Goal: Information Seeking & Learning: Learn about a topic

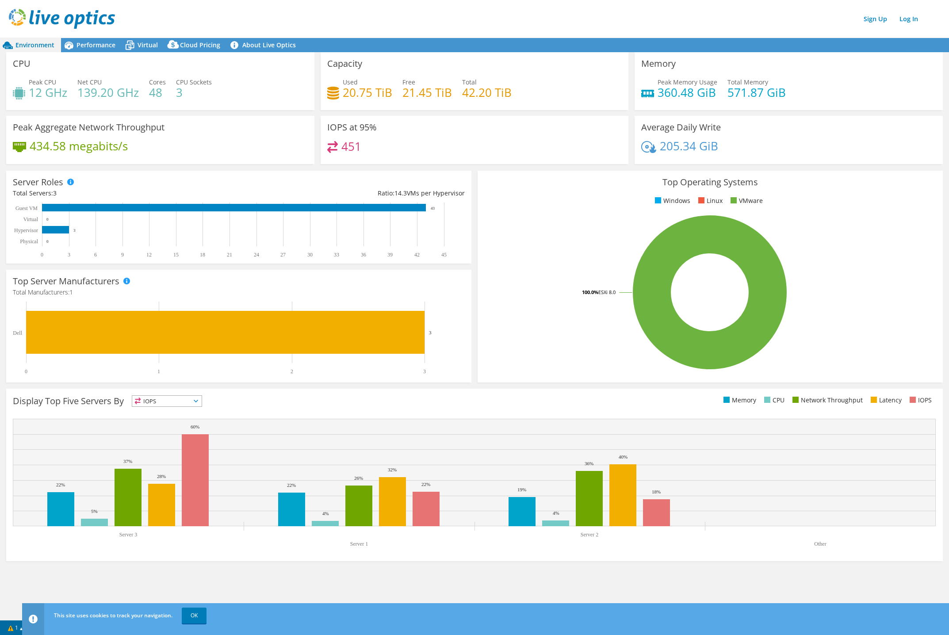
click at [31, 82] on div "Peak CPU 12 GHz" at bounding box center [40, 87] width 54 height 20
drag, startPoint x: 149, startPoint y: 83, endPoint x: 160, endPoint y: 83, distance: 10.6
click at [160, 83] on span "Cores" at bounding box center [157, 82] width 17 height 8
drag, startPoint x: 31, startPoint y: 84, endPoint x: 60, endPoint y: 86, distance: 29.3
click at [60, 86] on div "Peak CPU 12 GHz" at bounding box center [48, 87] width 38 height 20
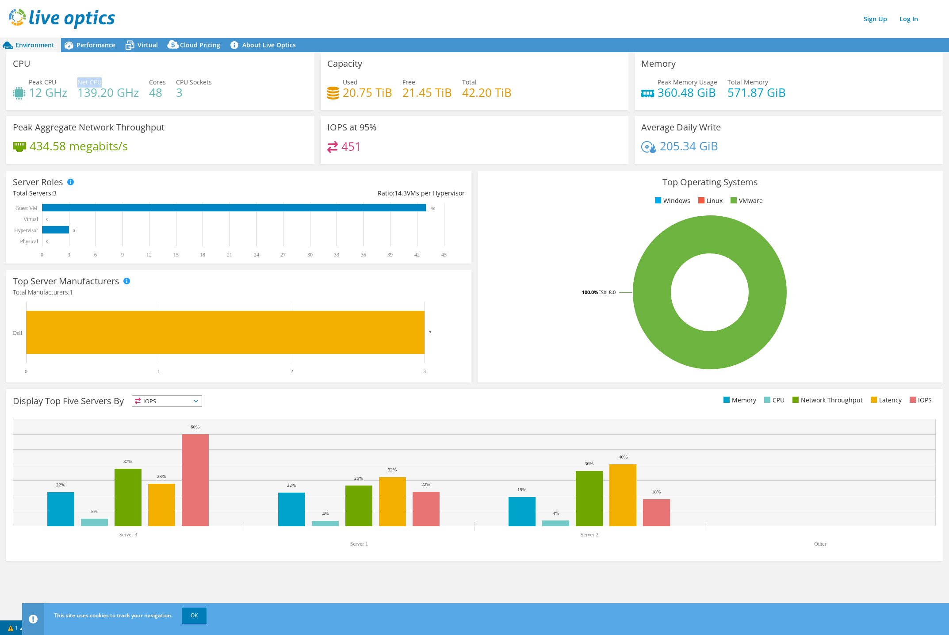
drag, startPoint x: 60, startPoint y: 86, endPoint x: 79, endPoint y: 81, distance: 20.0
click at [79, 81] on div "Net CPU 139.20 GHz" at bounding box center [107, 87] width 61 height 20
click at [219, 15] on div "Sign Up Log In" at bounding box center [483, 19] width 949 height 20
click at [158, 401] on span "IOPS" at bounding box center [166, 401] width 69 height 11
click at [542, 63] on div "Capacity Used 20.75 TiB Free 21.45 TiB Total 42.20 TiB" at bounding box center [475, 81] width 308 height 58
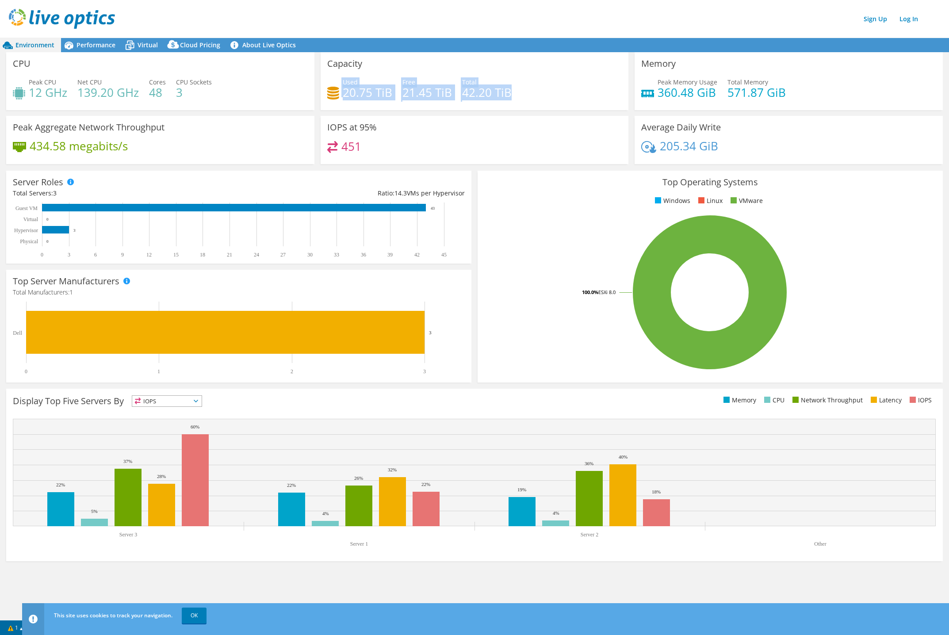
drag, startPoint x: 331, startPoint y: 88, endPoint x: 511, endPoint y: 91, distance: 180.1
click at [511, 91] on div "Used 20.75 TiB Free 21.45 TiB Total 42.20 TiB" at bounding box center [474, 91] width 295 height 29
drag, startPoint x: 363, startPoint y: 146, endPoint x: 328, endPoint y: 146, distance: 35.0
click at [328, 146] on div "451" at bounding box center [474, 150] width 295 height 19
drag, startPoint x: 723, startPoint y: 150, endPoint x: 662, endPoint y: 146, distance: 60.7
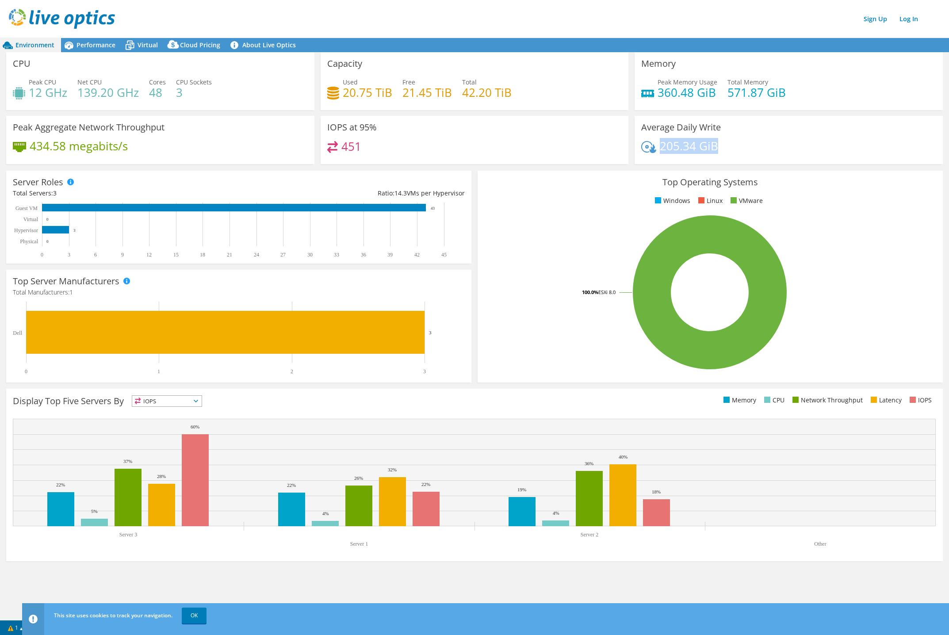
click at [662, 146] on div "205.34 GiB" at bounding box center [788, 150] width 295 height 19
drag, startPoint x: 85, startPoint y: 45, endPoint x: 97, endPoint y: 47, distance: 12.6
click at [85, 45] on span "Performance" at bounding box center [96, 45] width 39 height 8
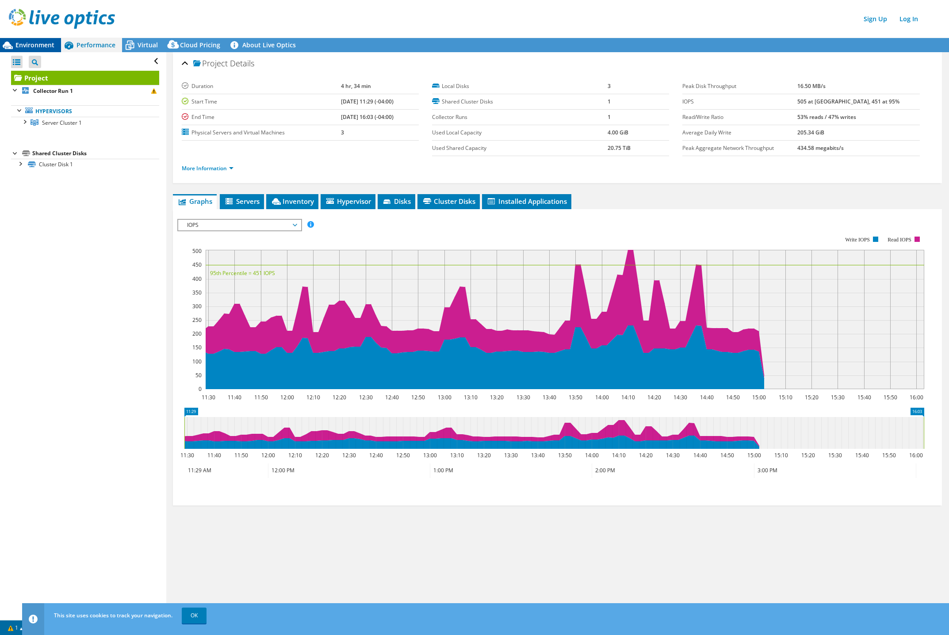
drag, startPoint x: 31, startPoint y: 39, endPoint x: 40, endPoint y: 41, distance: 9.4
click at [31, 39] on div "Environment" at bounding box center [30, 45] width 61 height 14
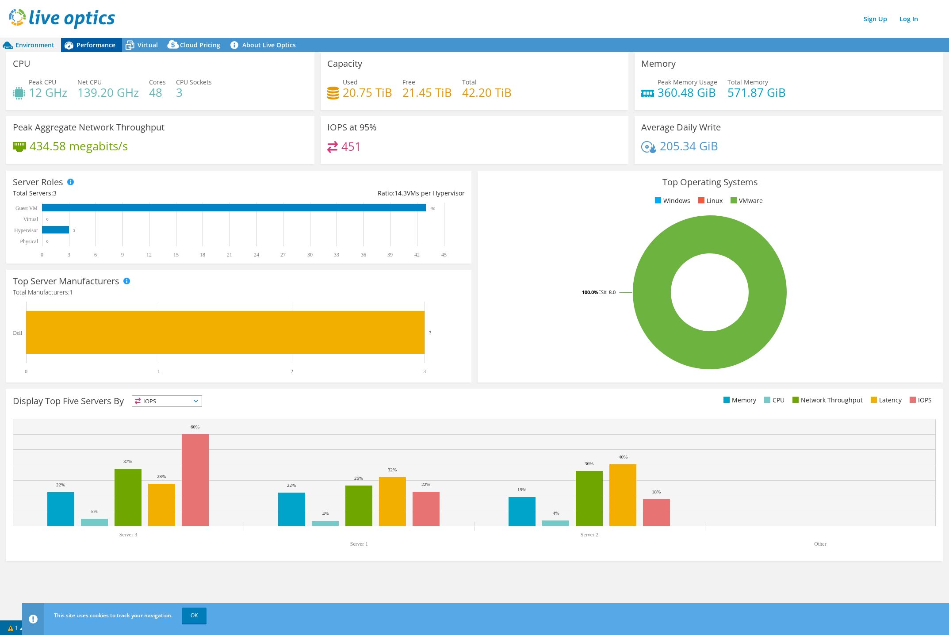
click at [96, 44] on span "Performance" at bounding box center [96, 45] width 39 height 8
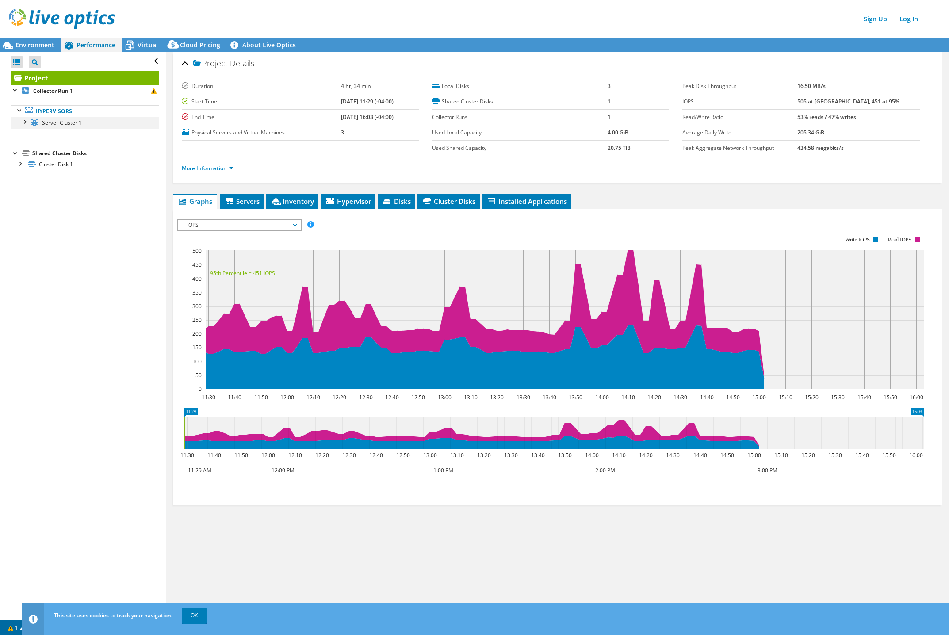
click at [26, 123] on div at bounding box center [24, 121] width 9 height 9
click at [35, 46] on span "Environment" at bounding box center [34, 45] width 39 height 8
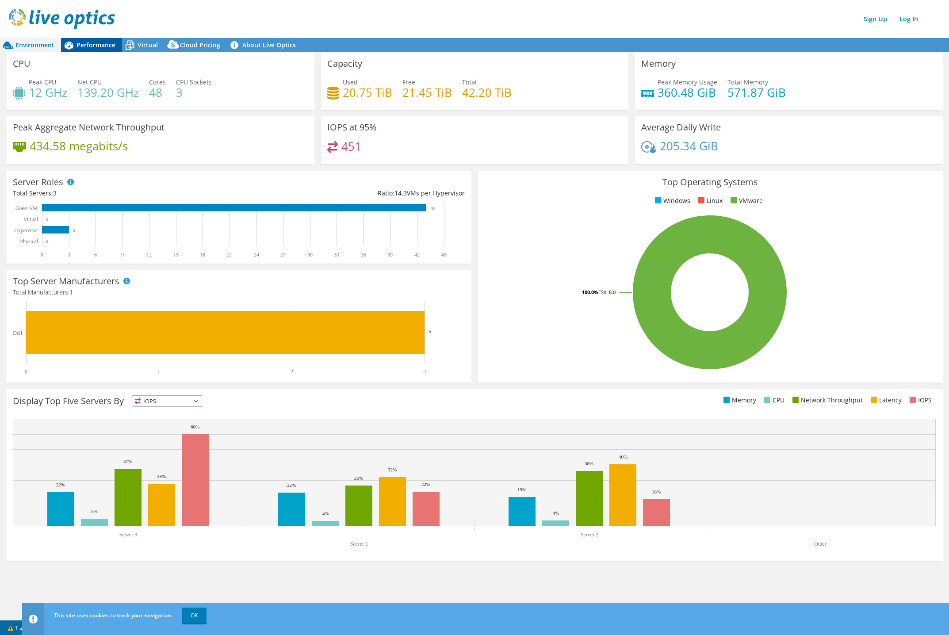
click at [83, 42] on span "Performance" at bounding box center [96, 45] width 39 height 8
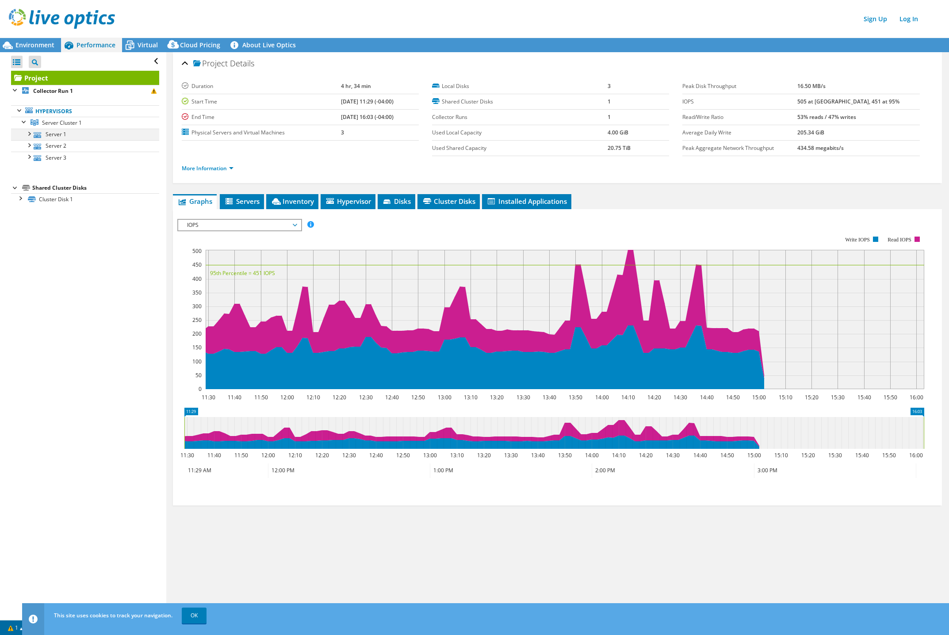
click at [29, 133] on div at bounding box center [28, 133] width 9 height 9
click at [35, 167] on div at bounding box center [33, 167] width 9 height 9
click at [31, 169] on div at bounding box center [33, 167] width 9 height 9
click at [28, 134] on div at bounding box center [28, 133] width 9 height 9
click at [22, 197] on div at bounding box center [19, 197] width 9 height 9
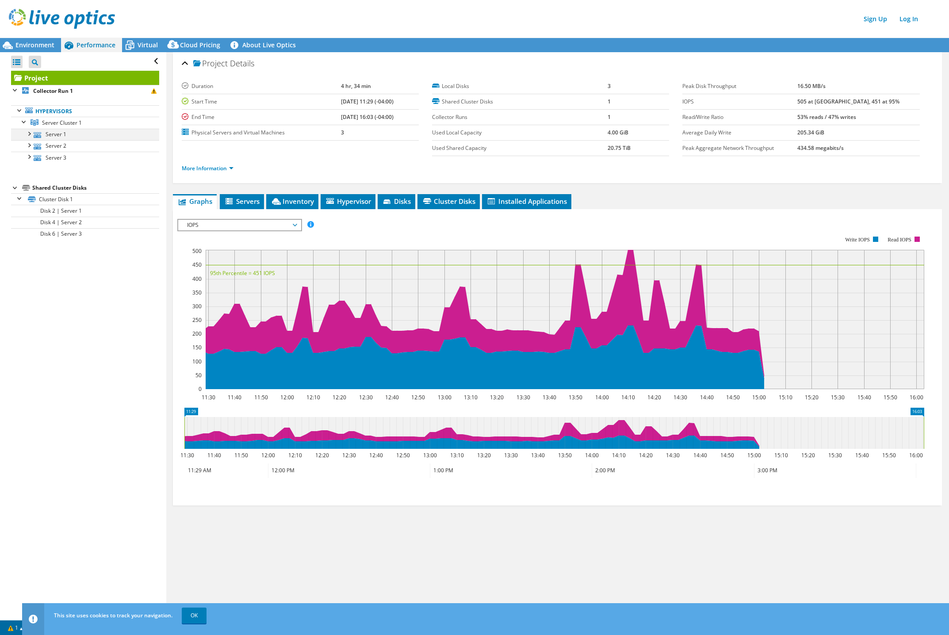
click at [30, 132] on div at bounding box center [28, 133] width 9 height 9
drag, startPoint x: 242, startPoint y: 199, endPoint x: 250, endPoint y: 200, distance: 7.6
click at [242, 199] on span "Servers" at bounding box center [241, 201] width 35 height 9
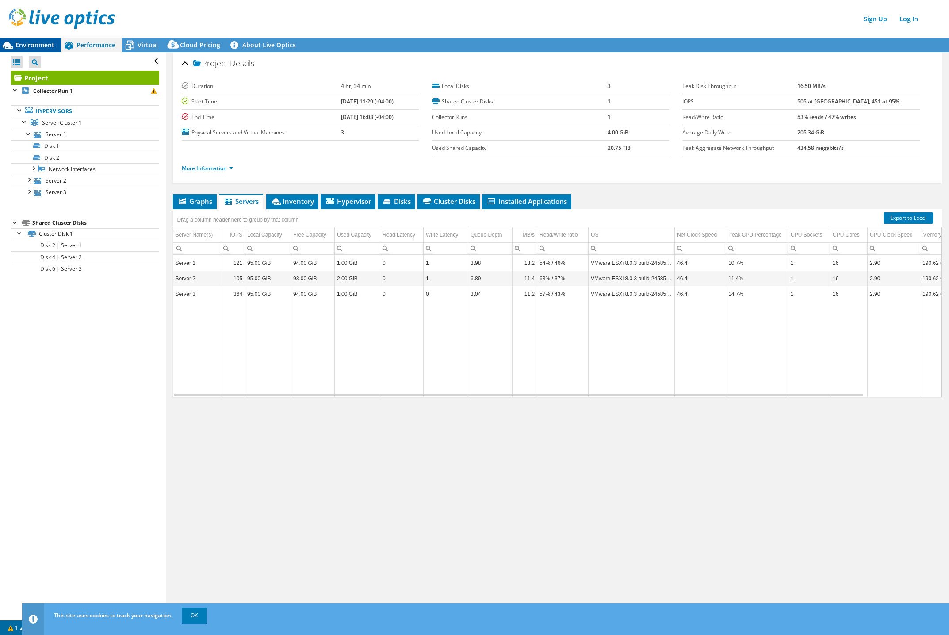
drag, startPoint x: 33, startPoint y: 42, endPoint x: 42, endPoint y: 42, distance: 9.3
click at [33, 42] on span "Environment" at bounding box center [34, 45] width 39 height 8
